Goal: Complete application form: Complete application form

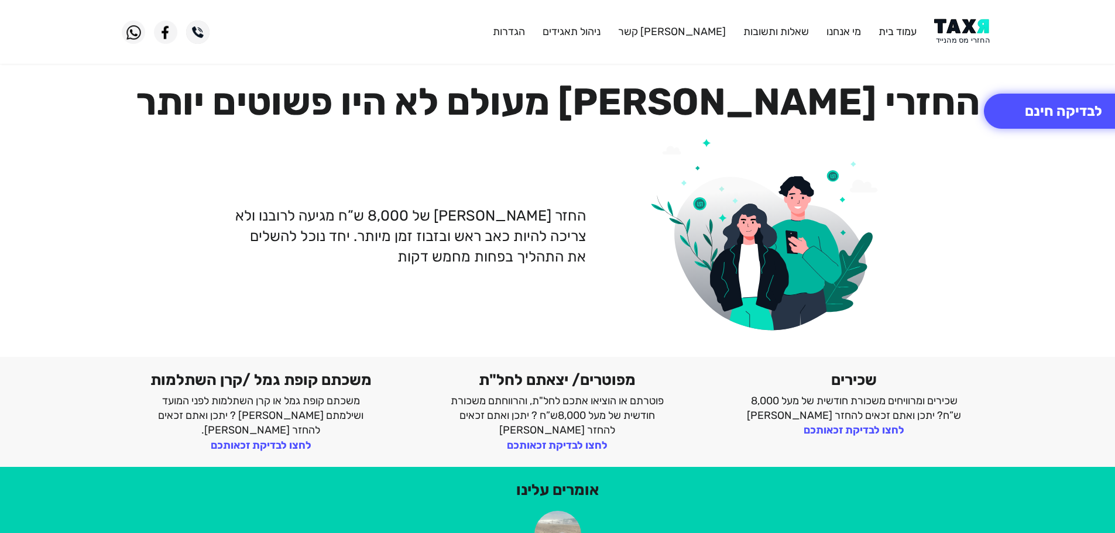
click at [949, 24] on img at bounding box center [963, 32] width 59 height 26
click at [959, 30] on img at bounding box center [963, 32] width 59 height 26
click at [1021, 105] on button "לבדיקה חינם" at bounding box center [1063, 111] width 159 height 35
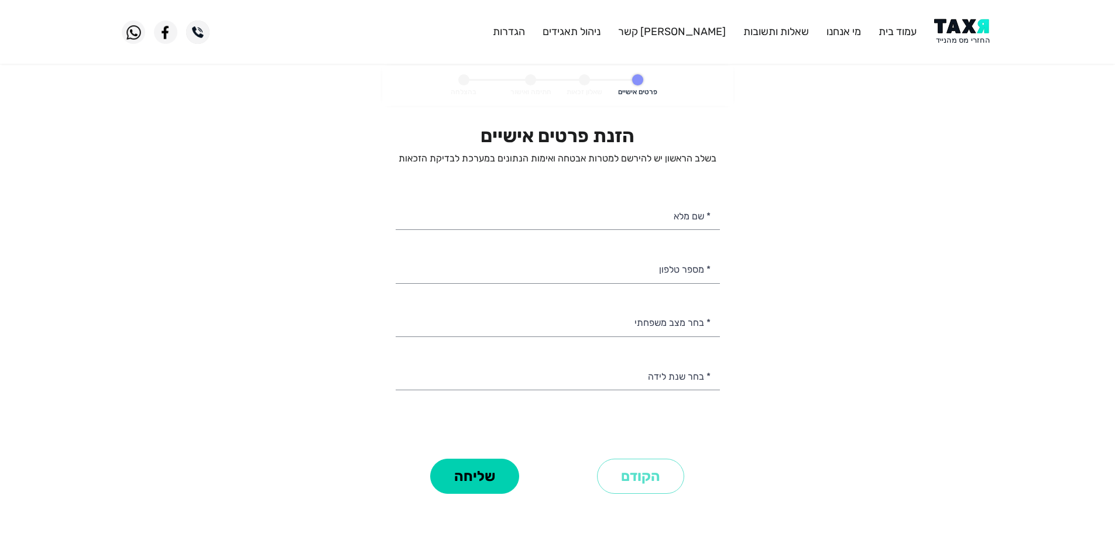
select select
click at [645, 215] on input "* שם מלא" at bounding box center [558, 215] width 324 height 30
type input "[PERSON_NAME]"
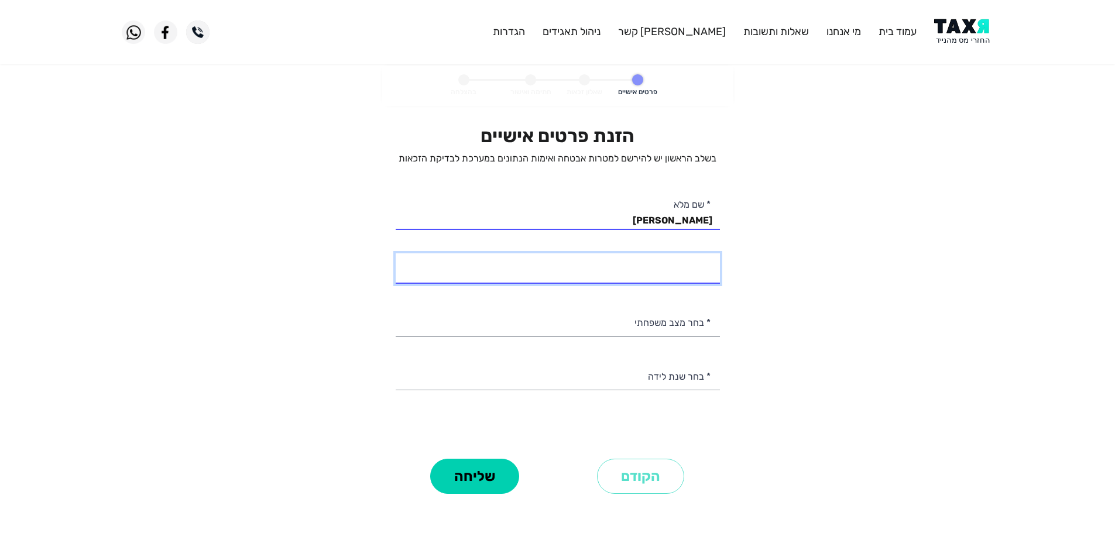
click at [633, 281] on input "* מספר טלפון" at bounding box center [558, 269] width 324 height 30
type input "054-3328021"
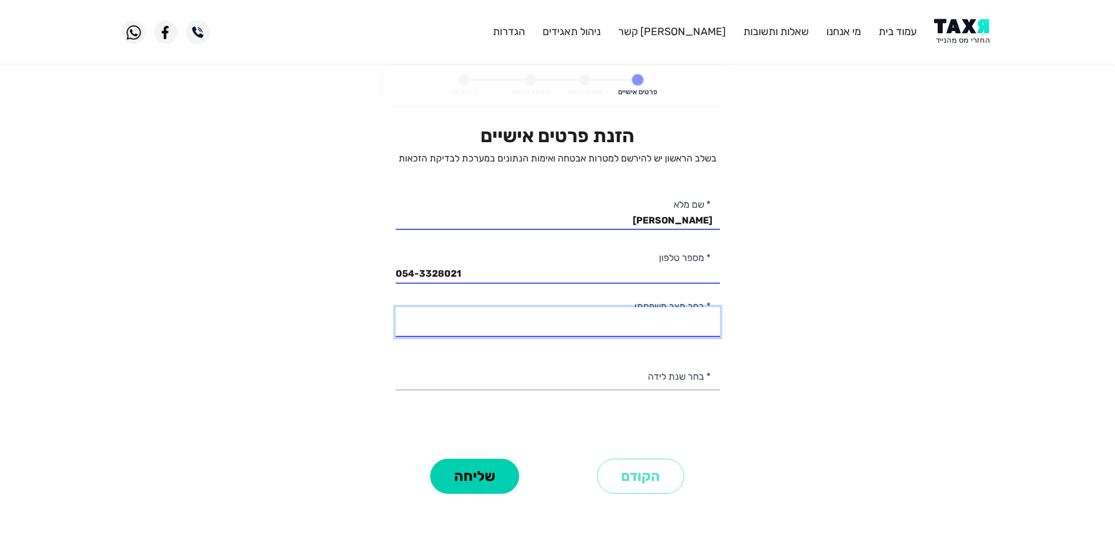
click at [657, 325] on select "רווק/ה נשוי/[PERSON_NAME]/ה אלמן/נה" at bounding box center [558, 322] width 324 height 30
select select "1: Single"
click at [396, 307] on select "רווק/ה נשוי/[PERSON_NAME]/ה אלמן/נה" at bounding box center [558, 322] width 324 height 30
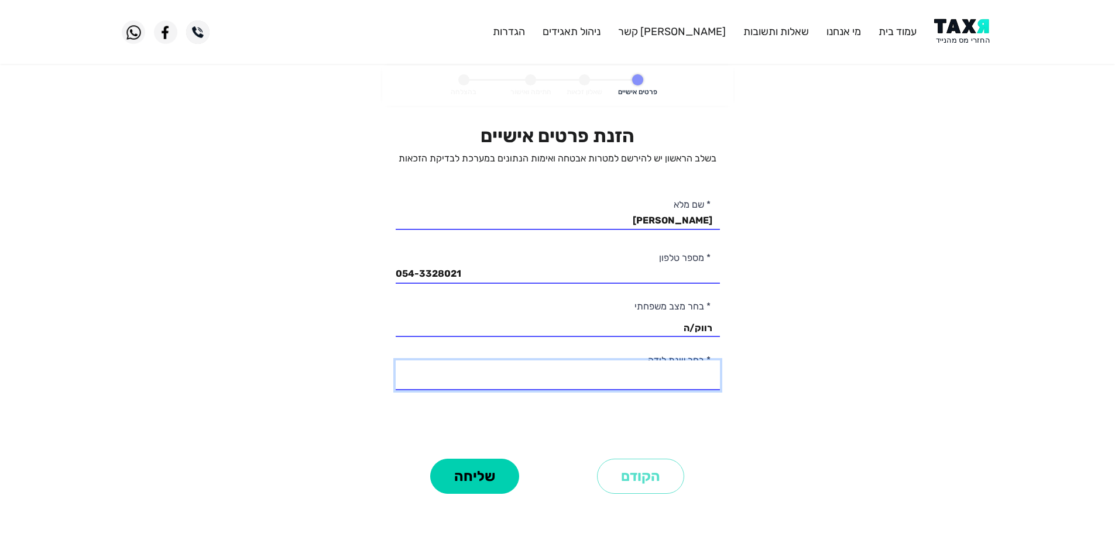
click at [697, 376] on select "2003 2002 2001 2000 1999 1998 1997 1996 1995 1994 1993 1992 1991 1990 1989 1988…" at bounding box center [558, 376] width 324 height 30
select select "6: 1998"
click at [396, 361] on select "2003 2002 2001 2000 1999 1998 1997 1996 1995 1994 1993 1992 1991 1990 1989 1988…" at bounding box center [558, 376] width 324 height 30
click at [465, 470] on button "שליחה" at bounding box center [474, 476] width 89 height 35
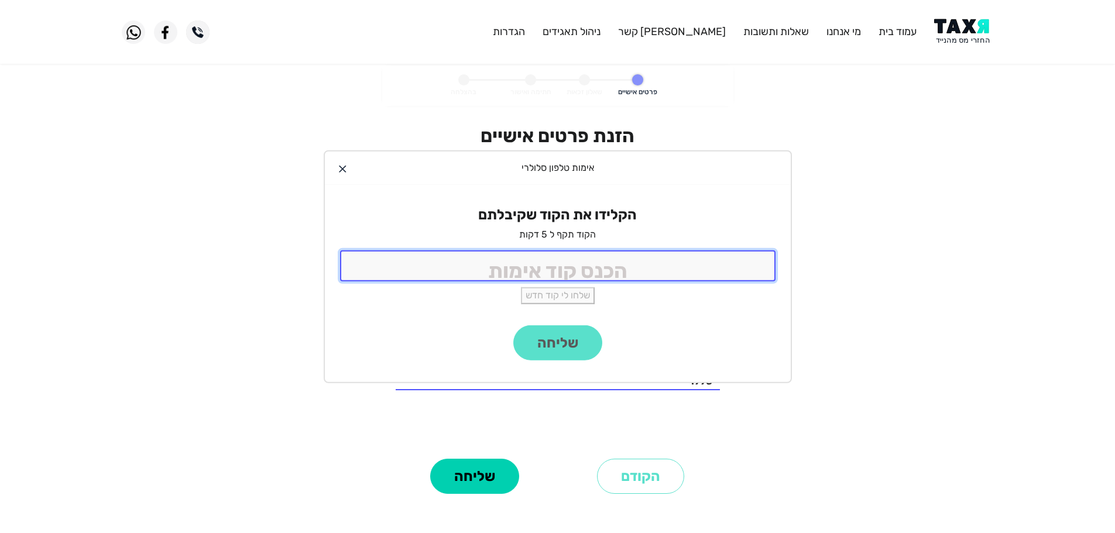
click at [584, 270] on input "tel" at bounding box center [558, 266] width 436 height 31
type input "9988"
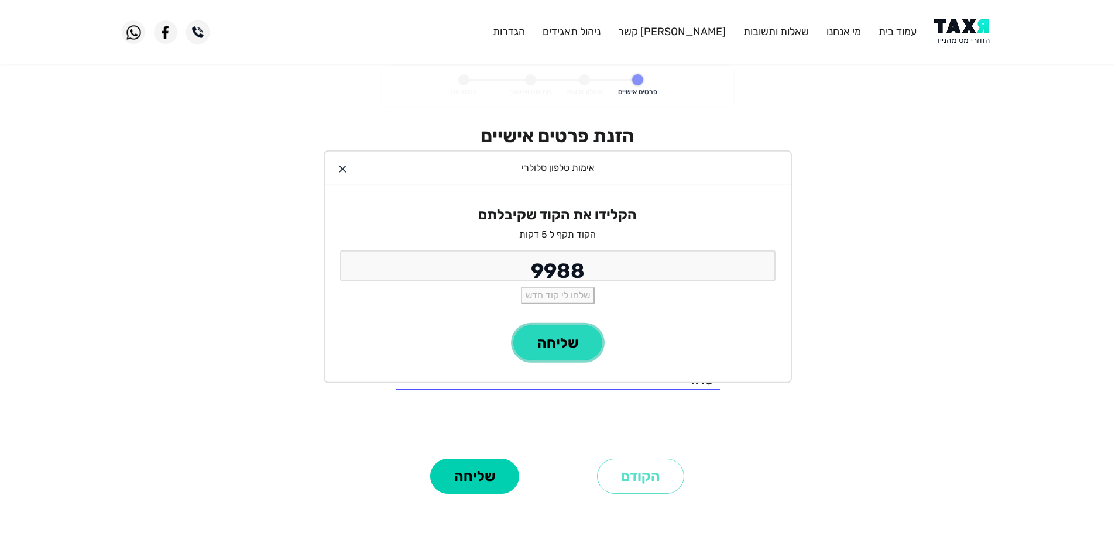
click at [542, 336] on button "שליחה" at bounding box center [557, 343] width 89 height 35
